Goal: Task Accomplishment & Management: Use online tool/utility

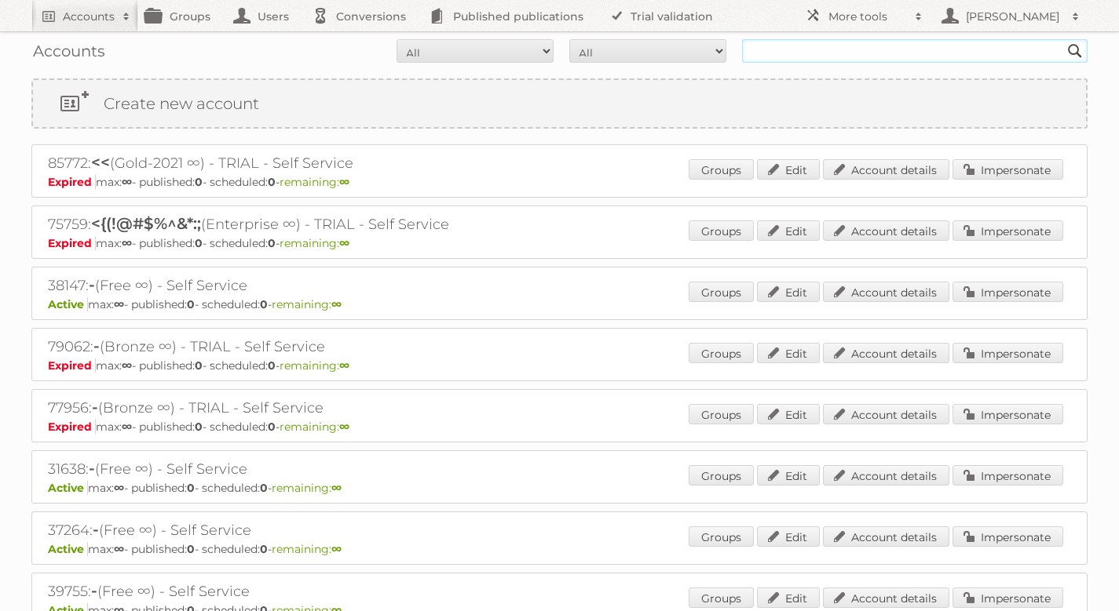
click at [881, 51] on input "text" at bounding box center [914, 51] width 345 height 24
type input "coolbox"
click at [1063, 39] on input "Search" at bounding box center [1075, 51] width 24 height 24
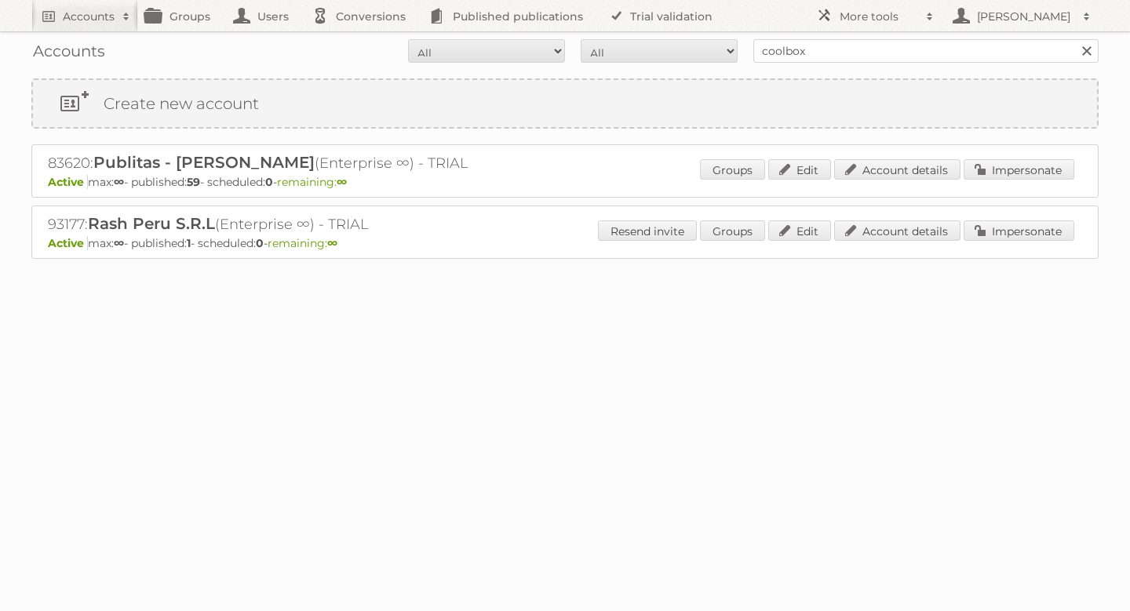
click at [1033, 219] on div "93177: Rash Peru S.R.L (Enterprise ∞) - TRIAL Active max: ∞ - published: 1 - sc…" at bounding box center [565, 232] width 1068 height 53
click at [1033, 225] on link "Impersonate" at bounding box center [1019, 231] width 111 height 20
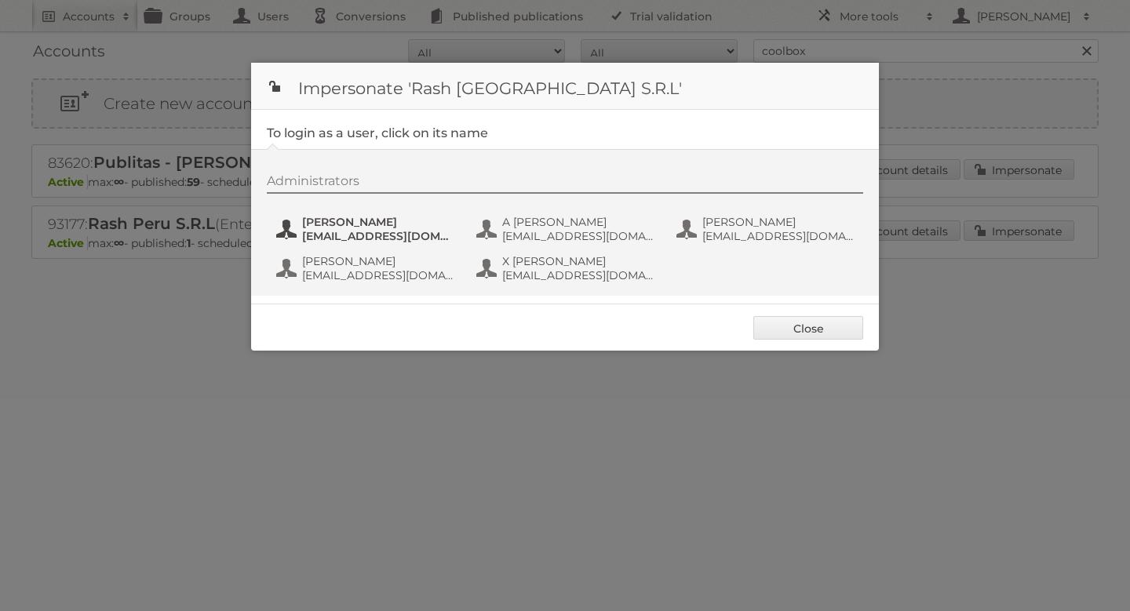
click at [352, 230] on span "[EMAIL_ADDRESS][DOMAIN_NAME]" at bounding box center [378, 236] width 152 height 14
